Goal: Share content: Share content

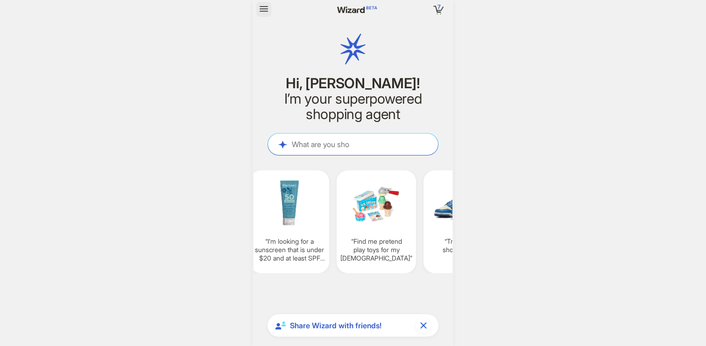
click at [261, 10] on icon "button" at bounding box center [263, 8] width 11 height 11
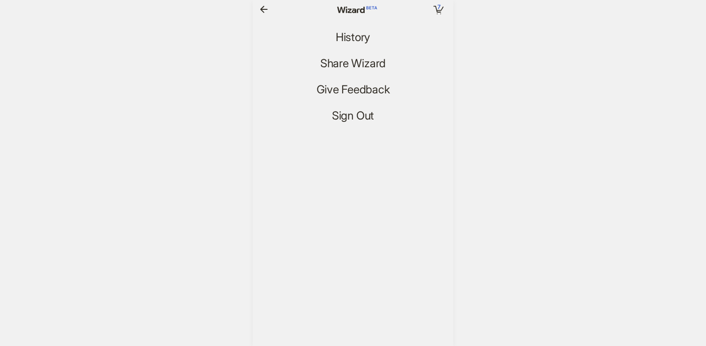
click at [370, 29] on div "7 7 items in your cart History Share Wizard Give Feedback Sign Out" at bounding box center [352, 61] width 201 height 123
click at [358, 35] on span "History" at bounding box center [352, 38] width 35 height 14
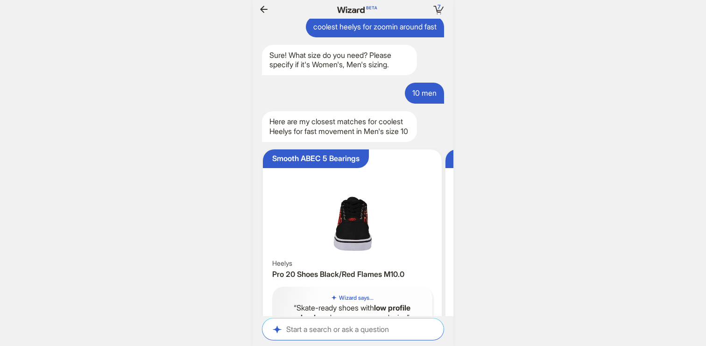
scroll to position [1769, 0]
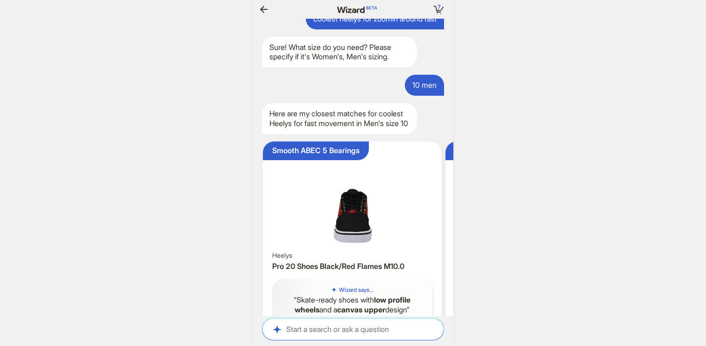
click at [362, 241] on img at bounding box center [351, 197] width 171 height 104
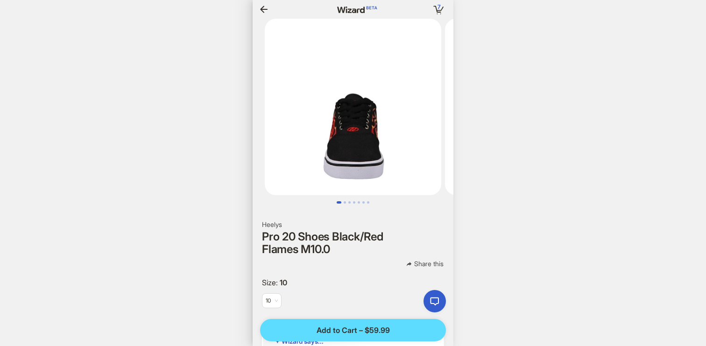
click at [414, 264] on span "Share this" at bounding box center [428, 263] width 29 height 8
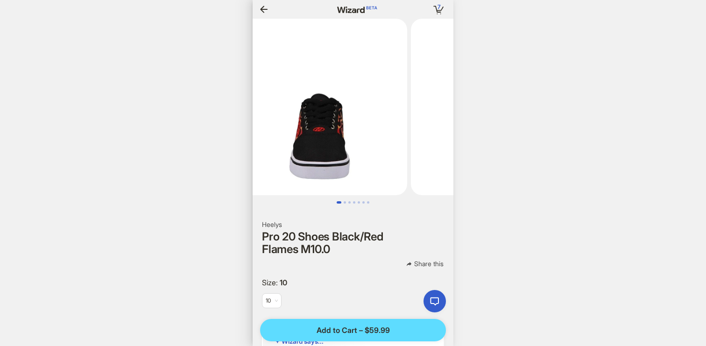
scroll to position [0, 914]
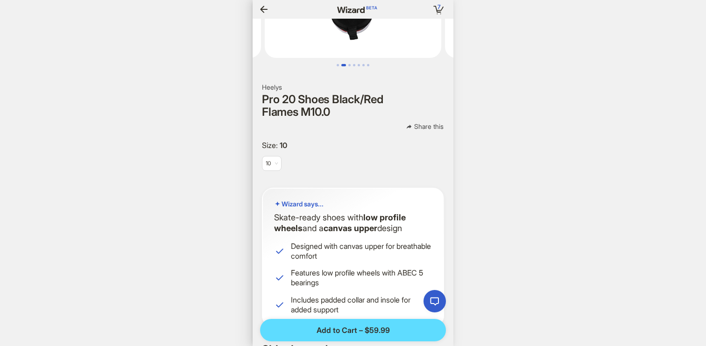
scroll to position [148, 0]
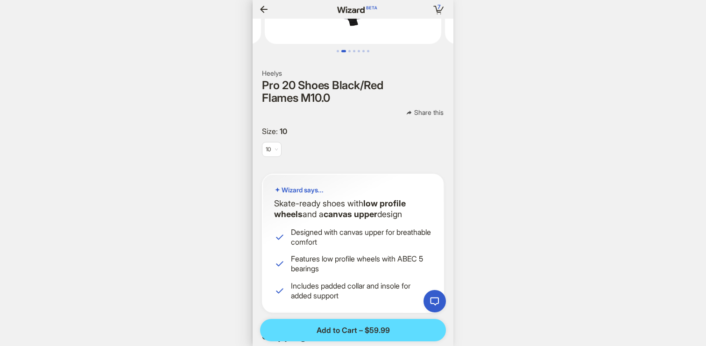
click at [419, 110] on span "Share this" at bounding box center [428, 112] width 29 height 8
click at [394, 58] on div "Heelys Pro 20 Shoes Black/Red Flames M10.0 Share this Size : 10 10 Wizard says.…" at bounding box center [352, 343] width 201 height 952
click at [412, 111] on button "Share this" at bounding box center [424, 112] width 53 height 9
click at [424, 76] on h2 "Heelys" at bounding box center [353, 73] width 182 height 8
click at [429, 110] on span "Share this" at bounding box center [428, 112] width 29 height 8
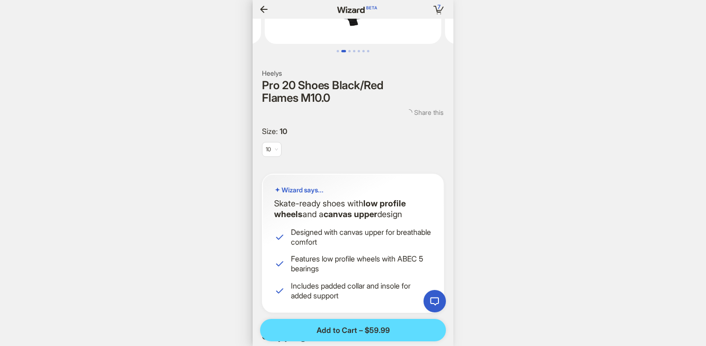
click at [273, 150] on span "10" at bounding box center [271, 149] width 12 height 14
click at [325, 132] on label "Size : 10" at bounding box center [353, 131] width 182 height 10
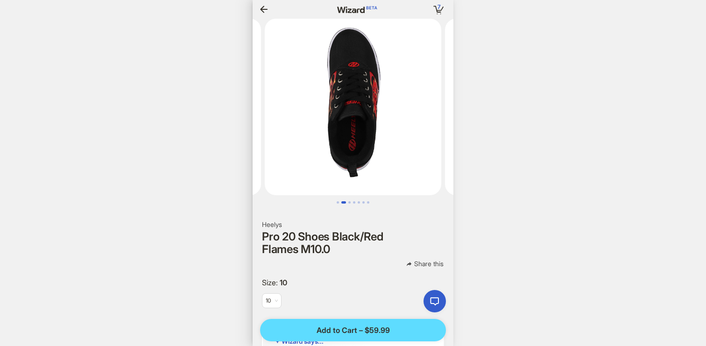
click at [273, 9] on div at bounding box center [292, 9] width 72 height 15
click at [265, 8] on icon "button" at bounding box center [263, 9] width 11 height 11
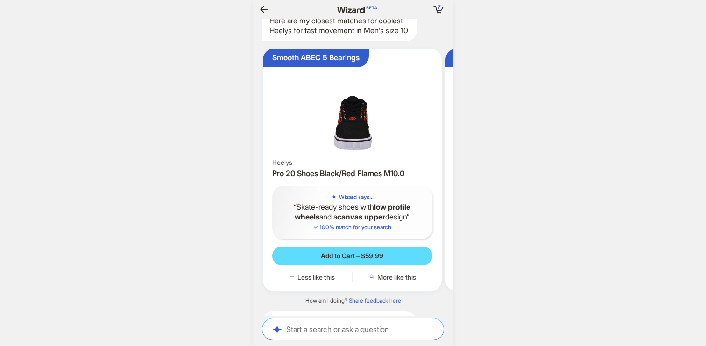
click at [358, 156] on img at bounding box center [351, 104] width 171 height 104
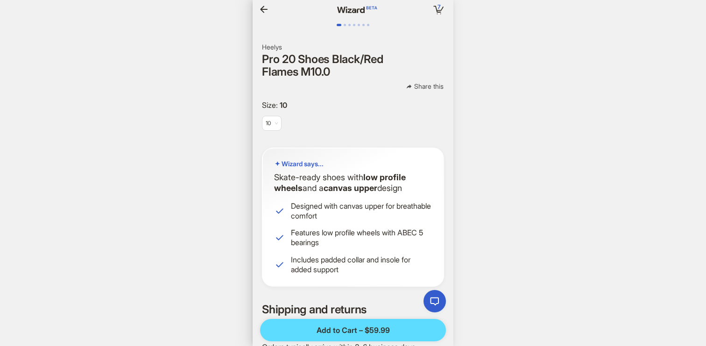
scroll to position [0, 965]
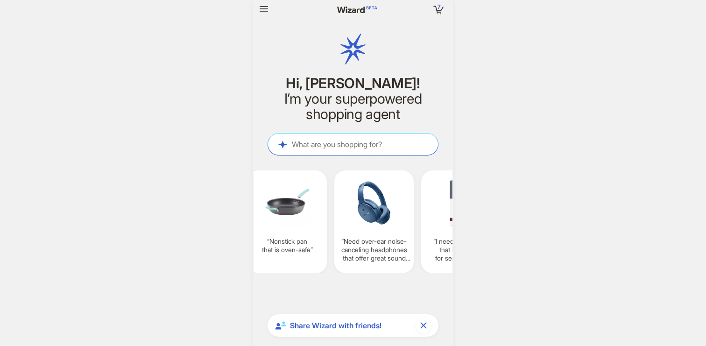
scroll to position [0, 876]
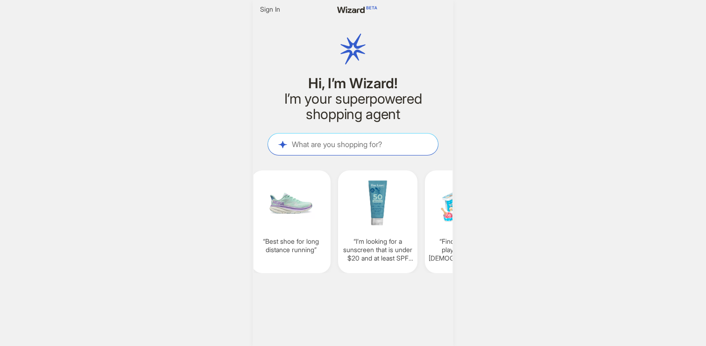
scroll to position [0, 697]
